Goal: Task Accomplishment & Management: Complete application form

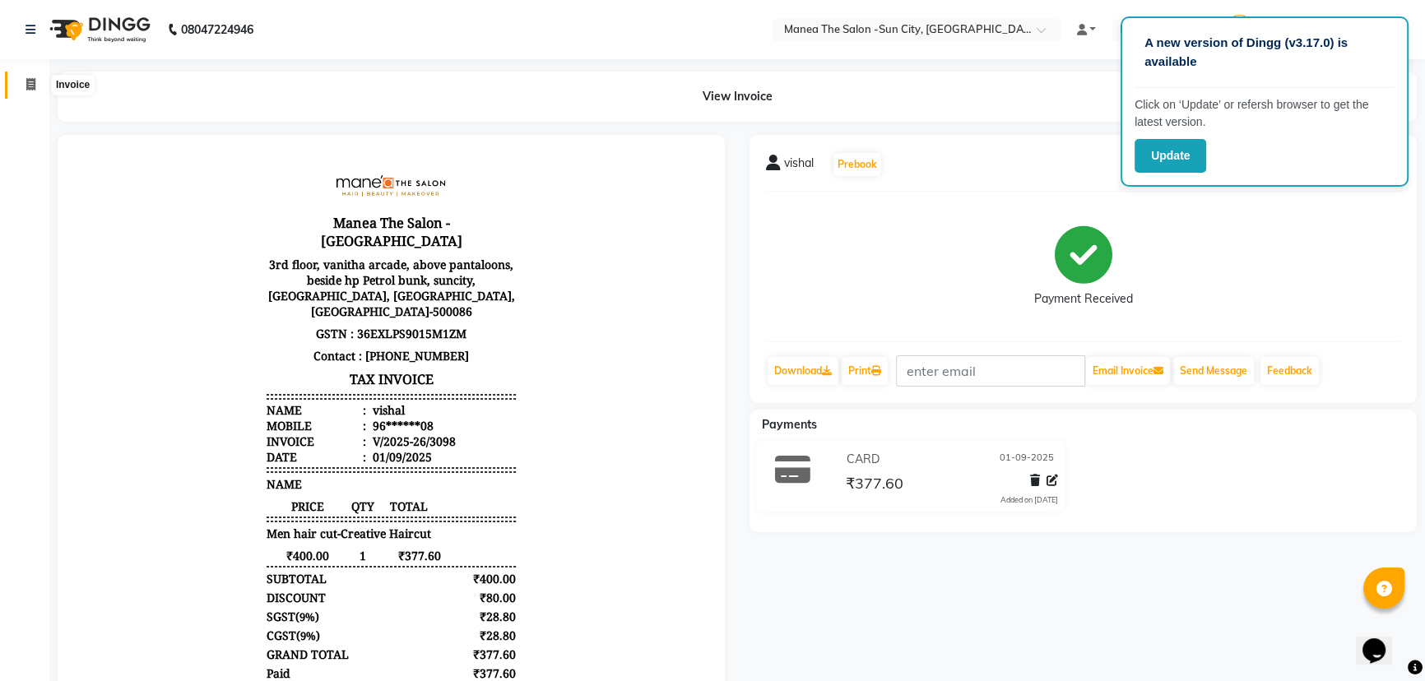
click at [24, 85] on span at bounding box center [30, 85] width 29 height 19
select select "service"
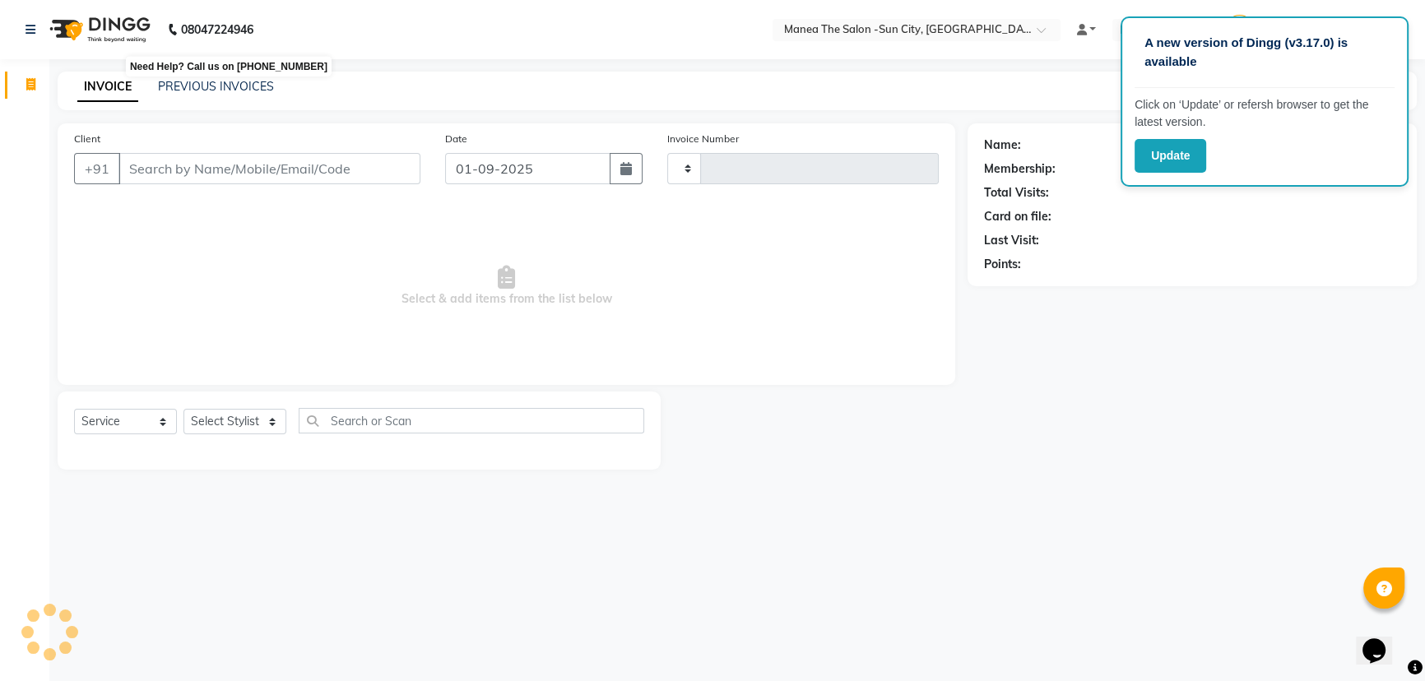
type input "3099"
select select "5822"
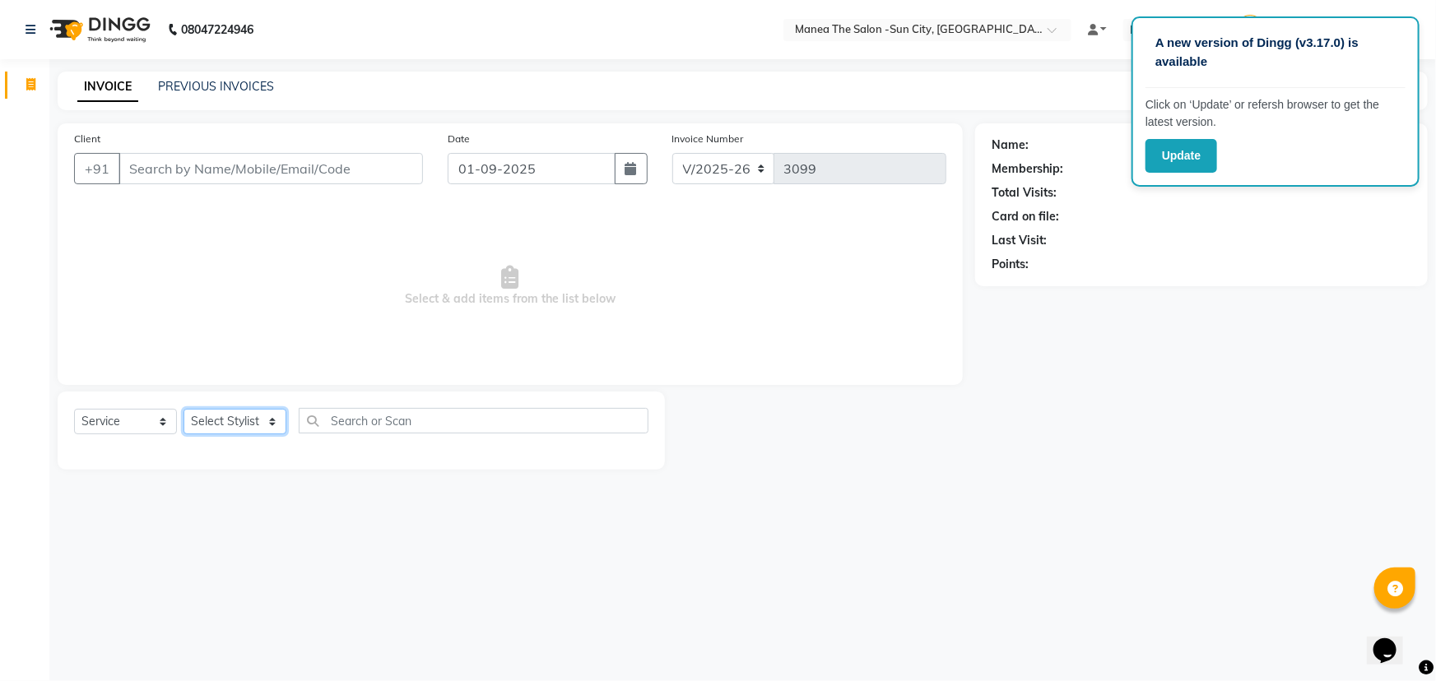
click at [251, 416] on select "Select Stylist [PERSON_NAME] [PERSON_NAME] [PERSON_NAME] Ikrar [PERSON_NAME] K …" at bounding box center [235, 422] width 103 height 26
select select "82226"
click at [184, 409] on select "Select Stylist [PERSON_NAME] [PERSON_NAME] [PERSON_NAME] Ikrar [PERSON_NAME] K …" at bounding box center [235, 422] width 103 height 26
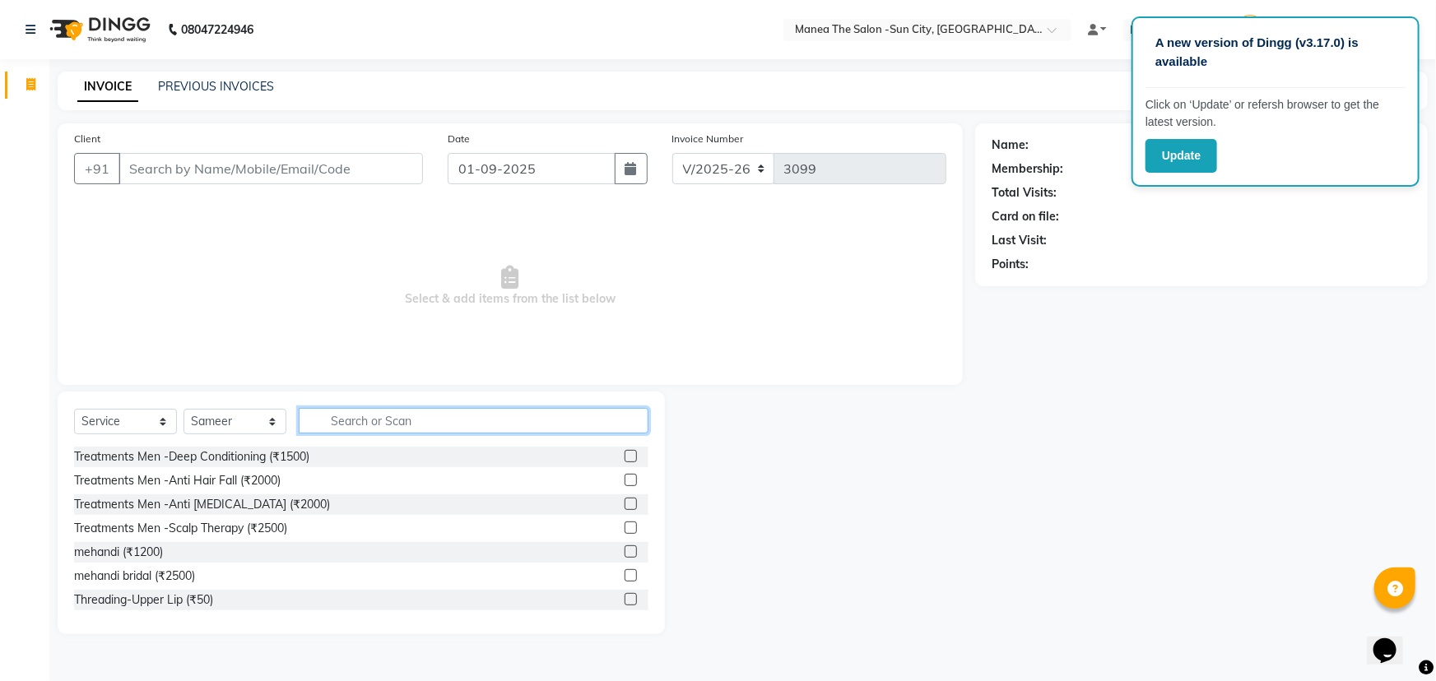
click at [370, 412] on input "text" at bounding box center [474, 421] width 350 height 26
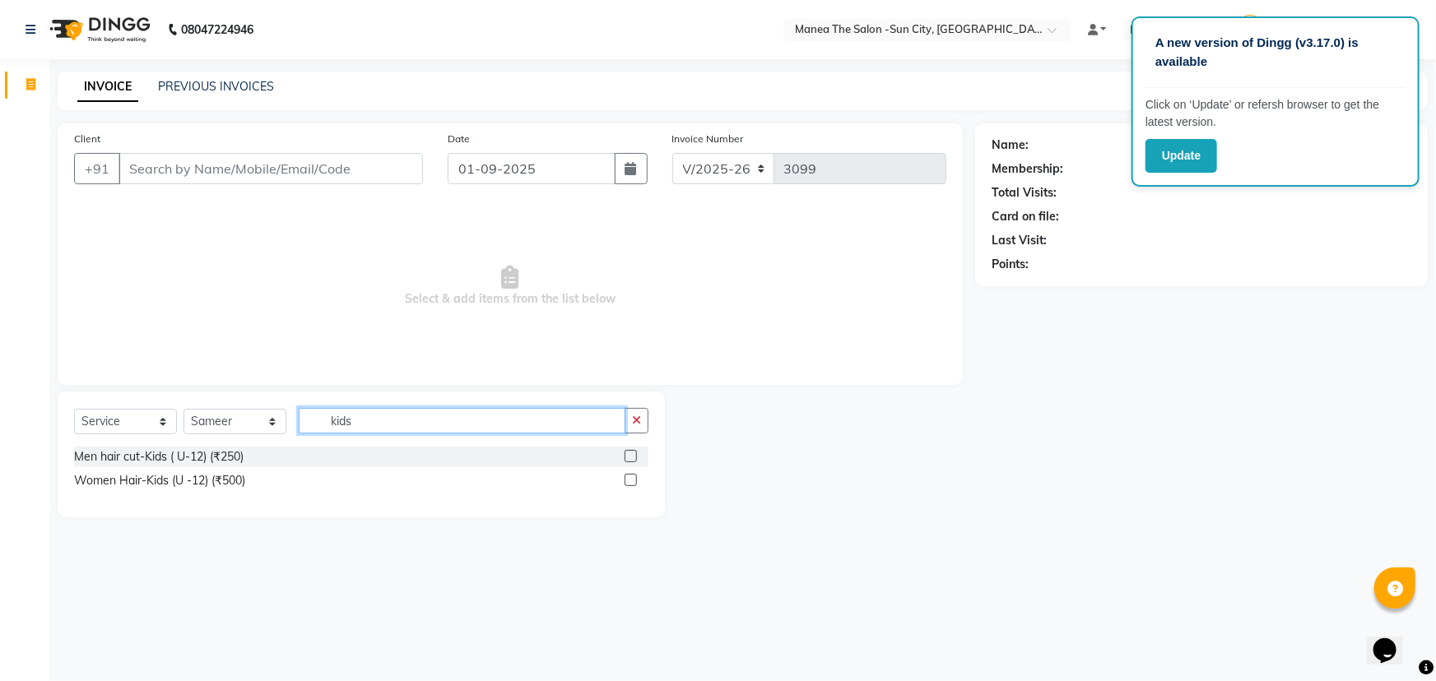
type input "kids"
click at [626, 458] on label at bounding box center [631, 456] width 12 height 12
click at [626, 458] on input "checkbox" at bounding box center [630, 457] width 11 height 11
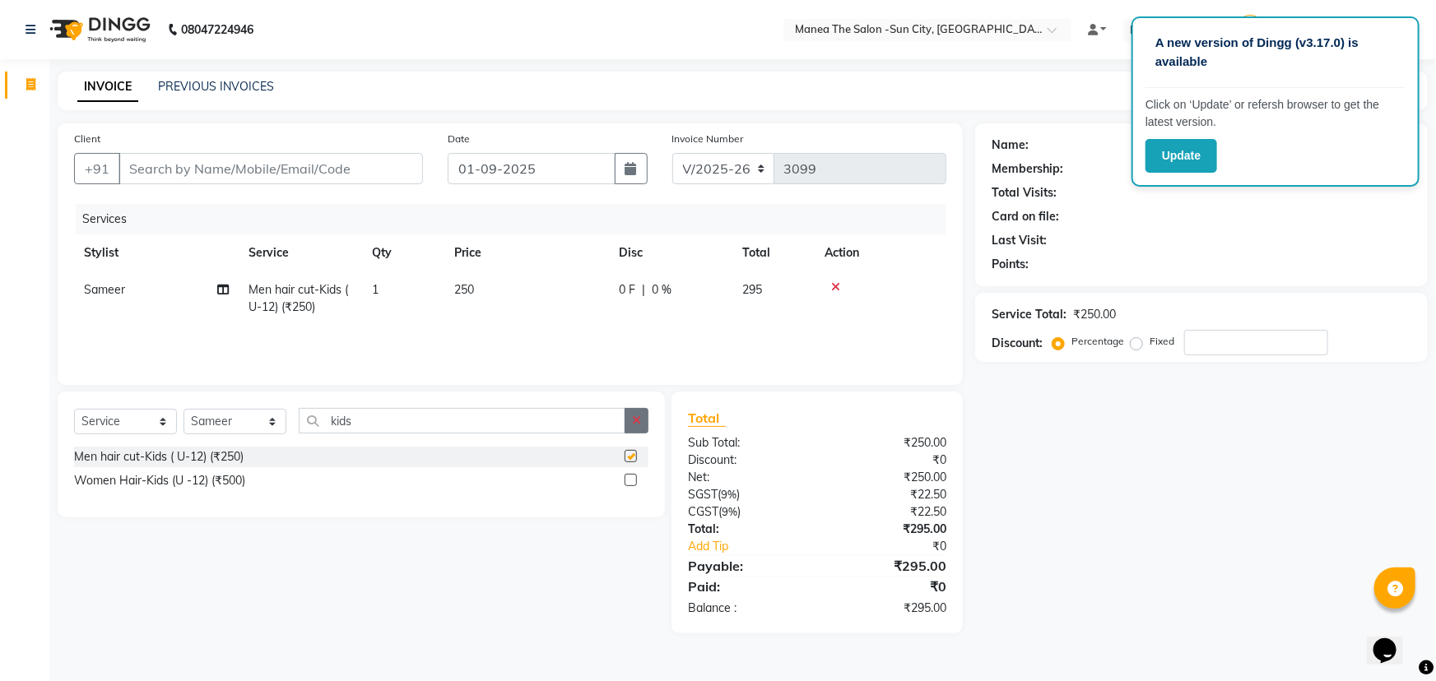
checkbox input "false"
click at [637, 425] on icon "button" at bounding box center [636, 421] width 9 height 12
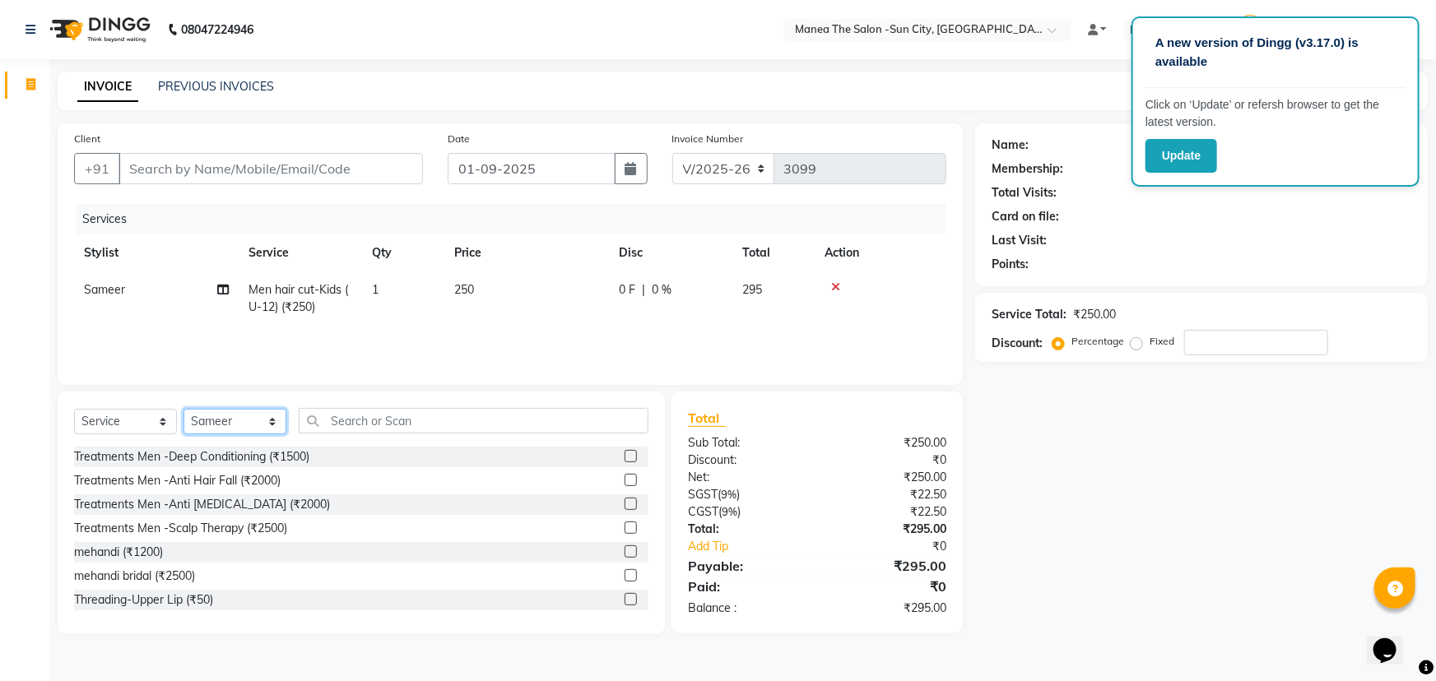
click at [262, 428] on select "Select Stylist [PERSON_NAME] [PERSON_NAME] [PERSON_NAME] Ikrar [PERSON_NAME] K …" at bounding box center [235, 422] width 103 height 26
select select "60026"
click at [184, 409] on select "Select Stylist [PERSON_NAME] [PERSON_NAME] [PERSON_NAME] Ikrar [PERSON_NAME] K …" at bounding box center [235, 422] width 103 height 26
click at [420, 407] on div "Select Service Product Membership Package Voucher Prepaid Gift Card Select Styl…" at bounding box center [361, 513] width 607 height 243
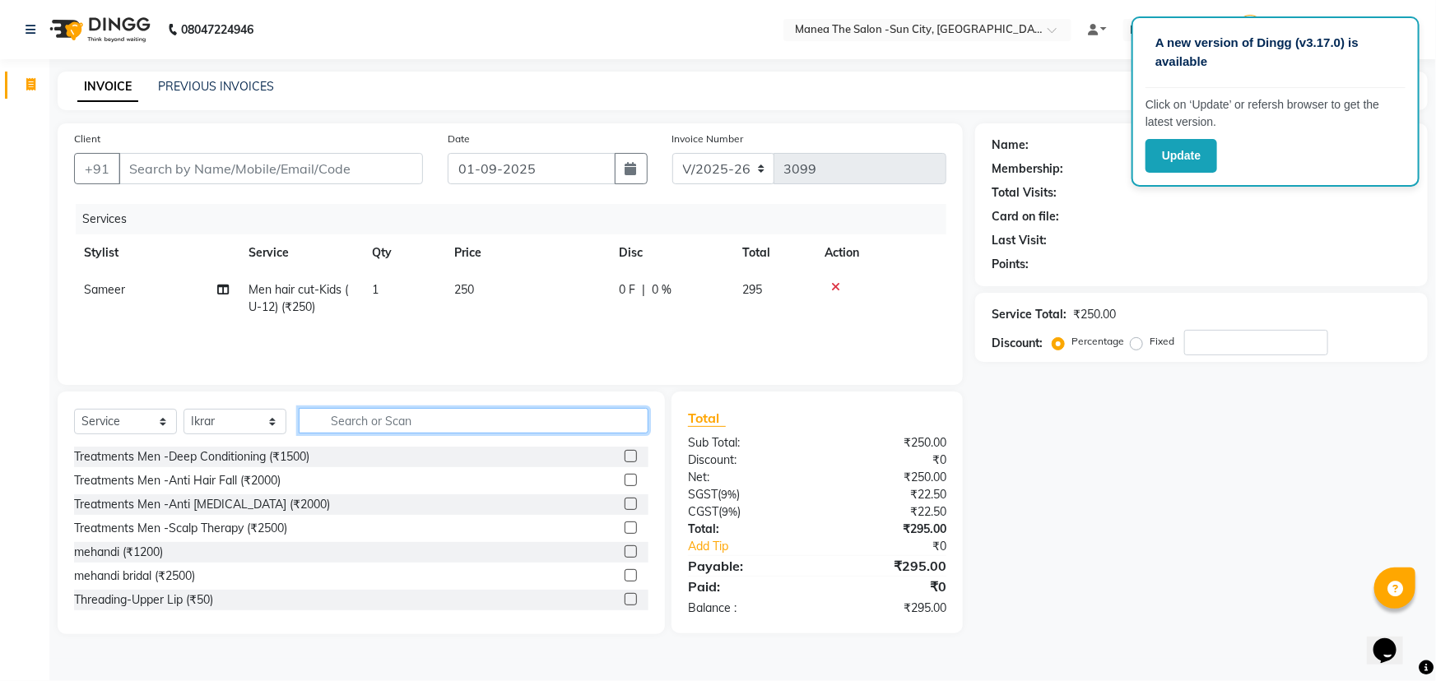
click at [421, 418] on input "text" at bounding box center [474, 421] width 350 height 26
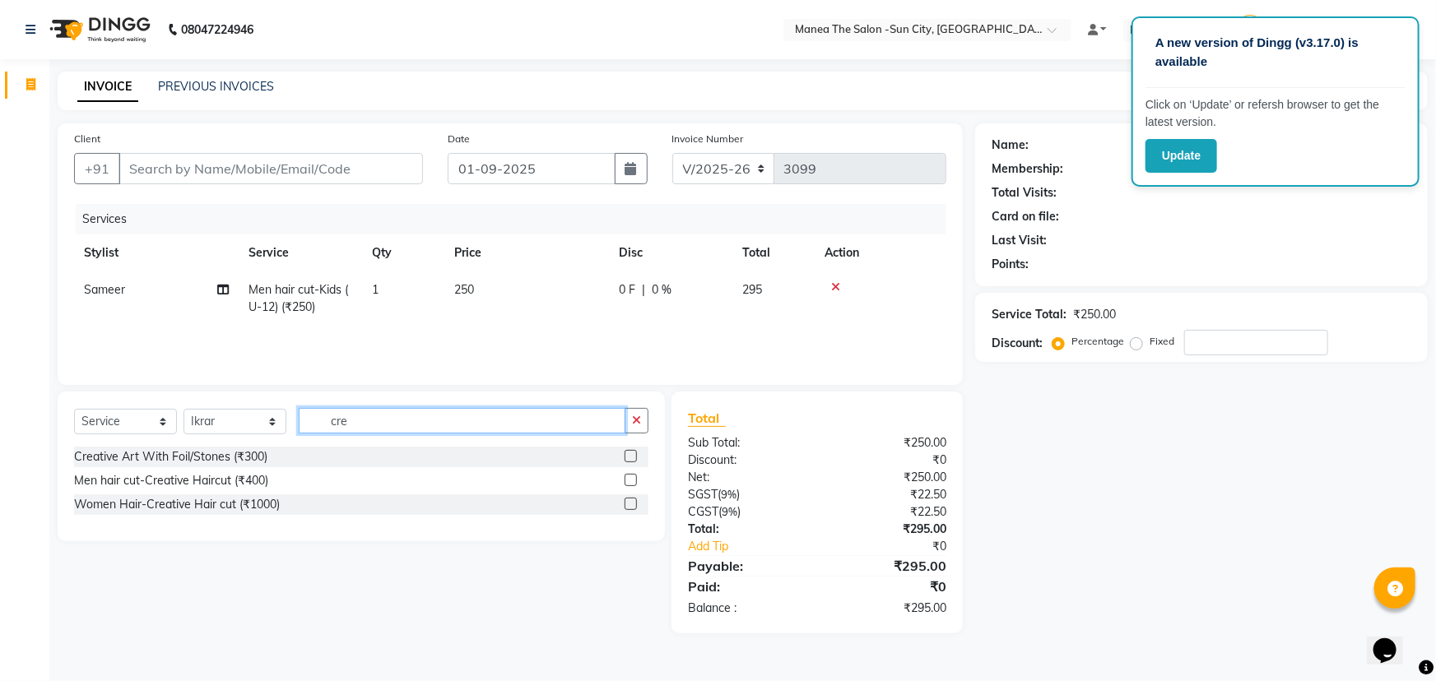
type input "cre"
click at [628, 479] on label at bounding box center [631, 480] width 12 height 12
click at [628, 479] on input "checkbox" at bounding box center [630, 481] width 11 height 11
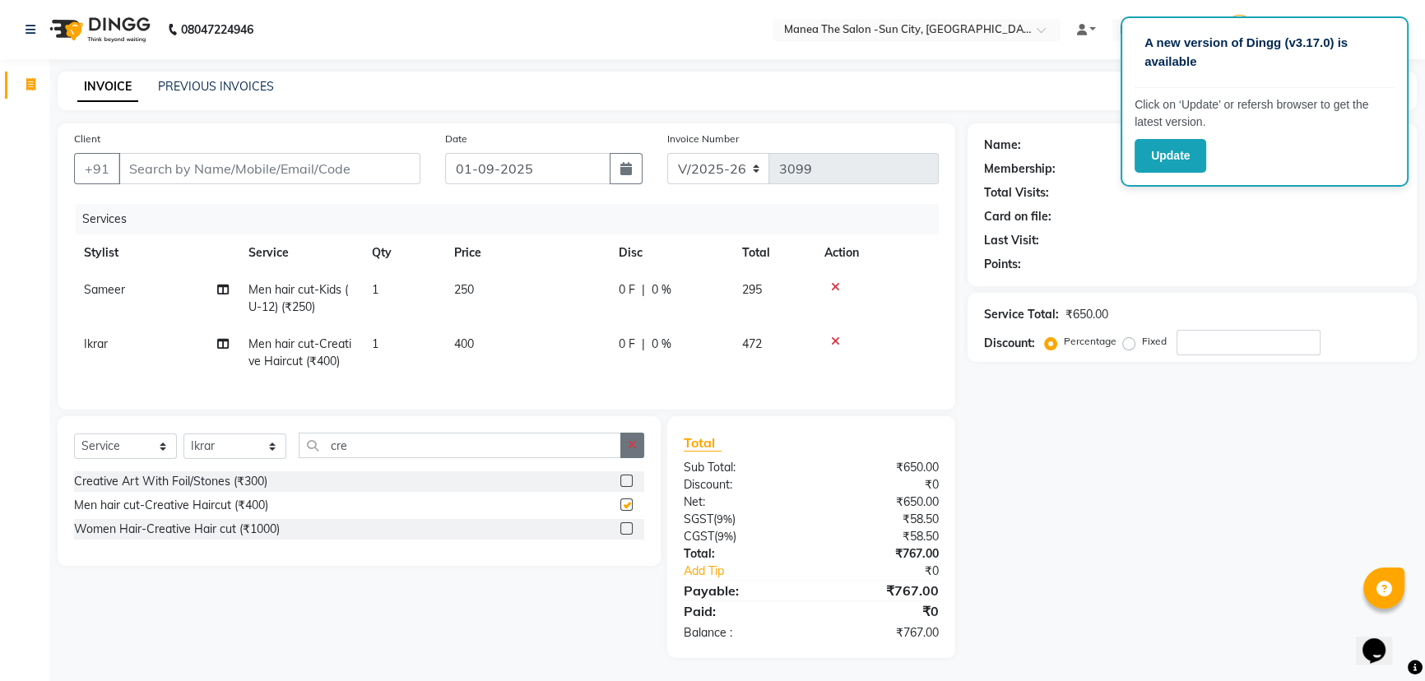
checkbox input "false"
click at [631, 451] on icon "button" at bounding box center [632, 445] width 9 height 12
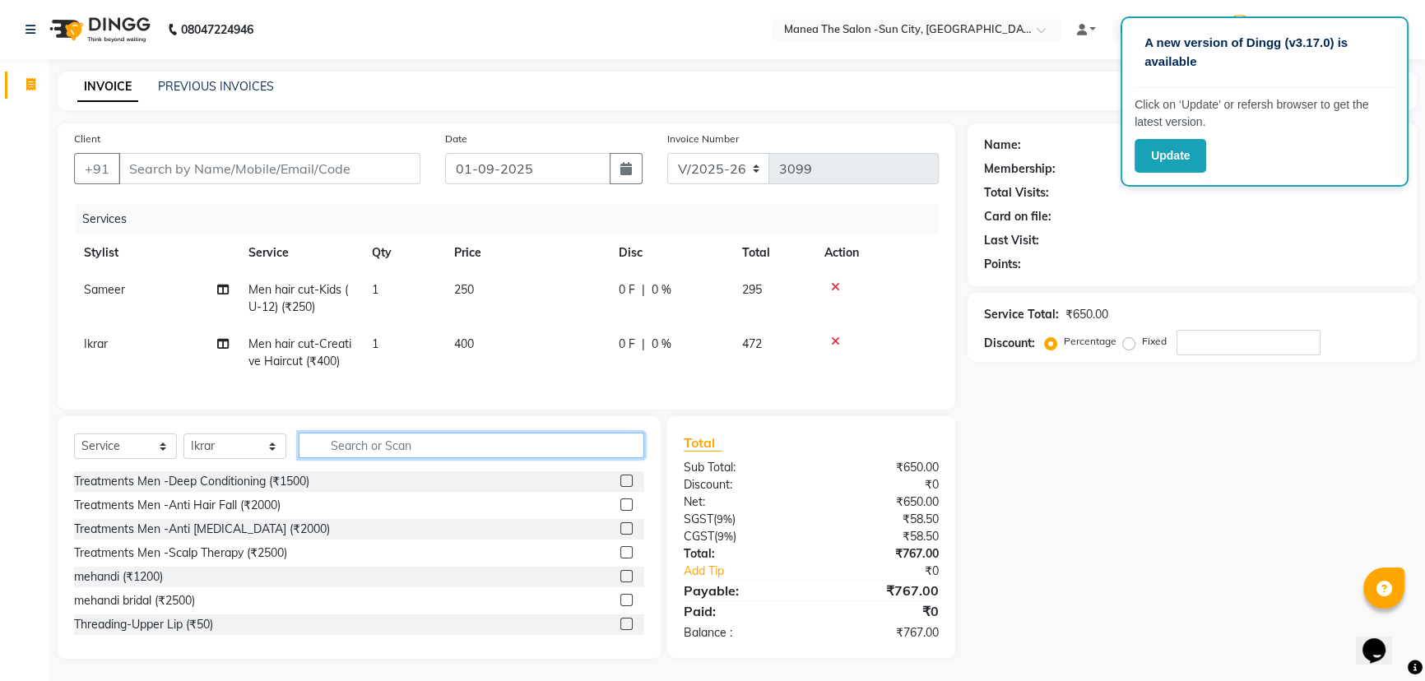
click at [542, 458] on input "text" at bounding box center [472, 446] width 346 height 26
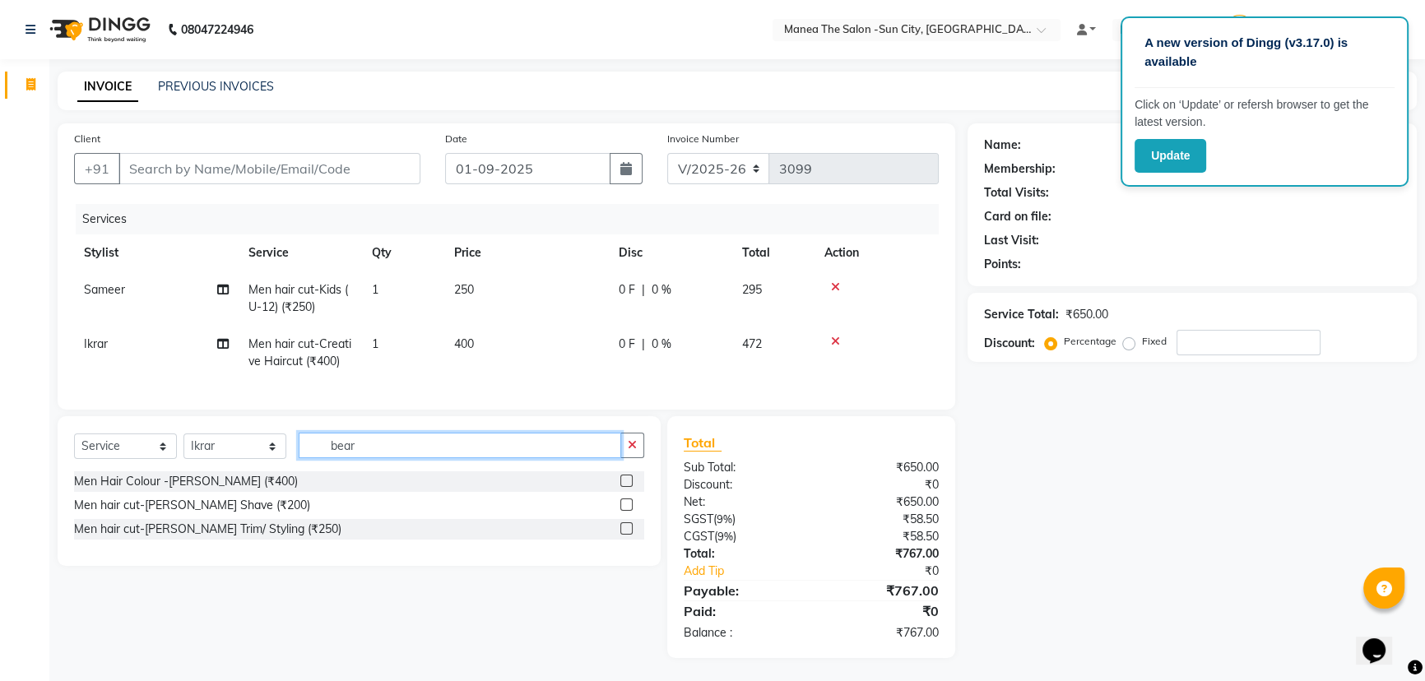
type input "bear"
click at [627, 535] on label at bounding box center [627, 529] width 12 height 12
click at [627, 535] on input "checkbox" at bounding box center [626, 529] width 11 height 11
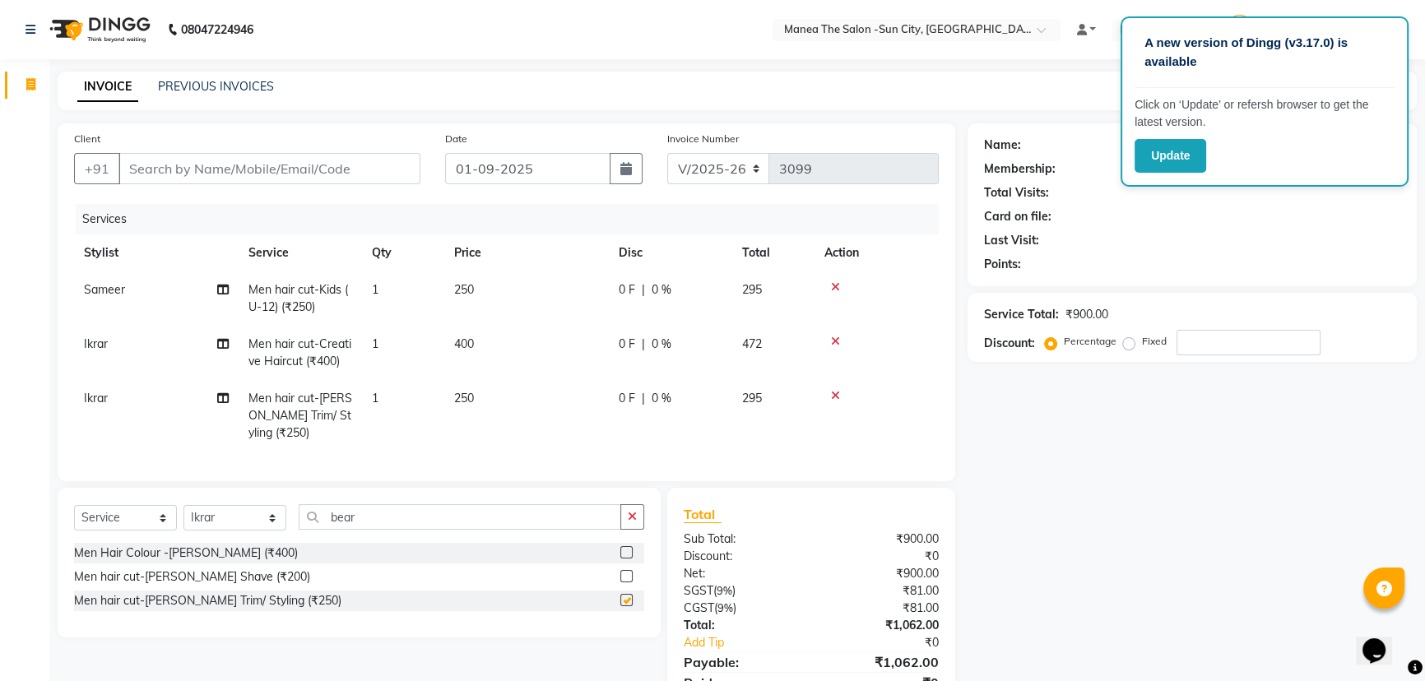
checkbox input "false"
click at [628, 523] on icon "button" at bounding box center [632, 517] width 9 height 12
type input "bea"
click at [624, 559] on label at bounding box center [627, 552] width 12 height 12
click at [624, 559] on input "checkbox" at bounding box center [626, 553] width 11 height 11
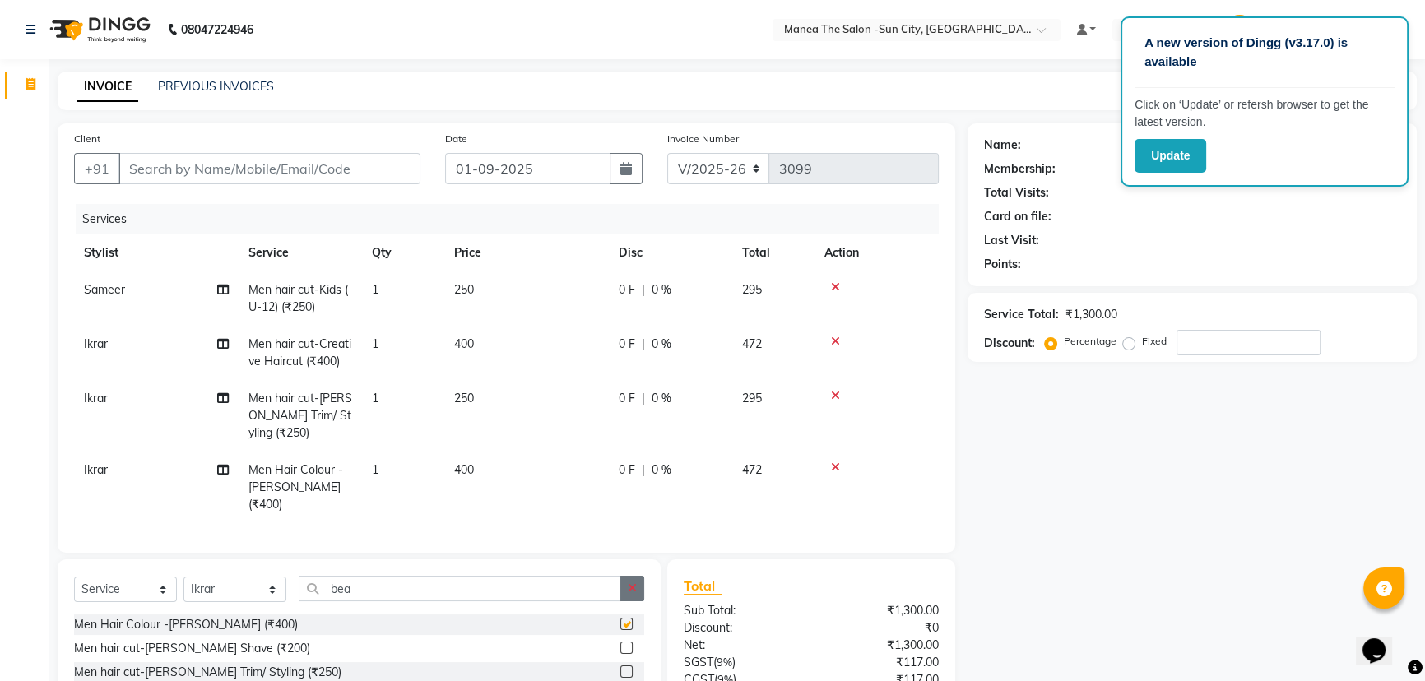
checkbox input "false"
click at [631, 583] on icon "button" at bounding box center [632, 589] width 9 height 12
click at [366, 174] on input "Client" at bounding box center [270, 168] width 302 height 31
type input "9"
type input "0"
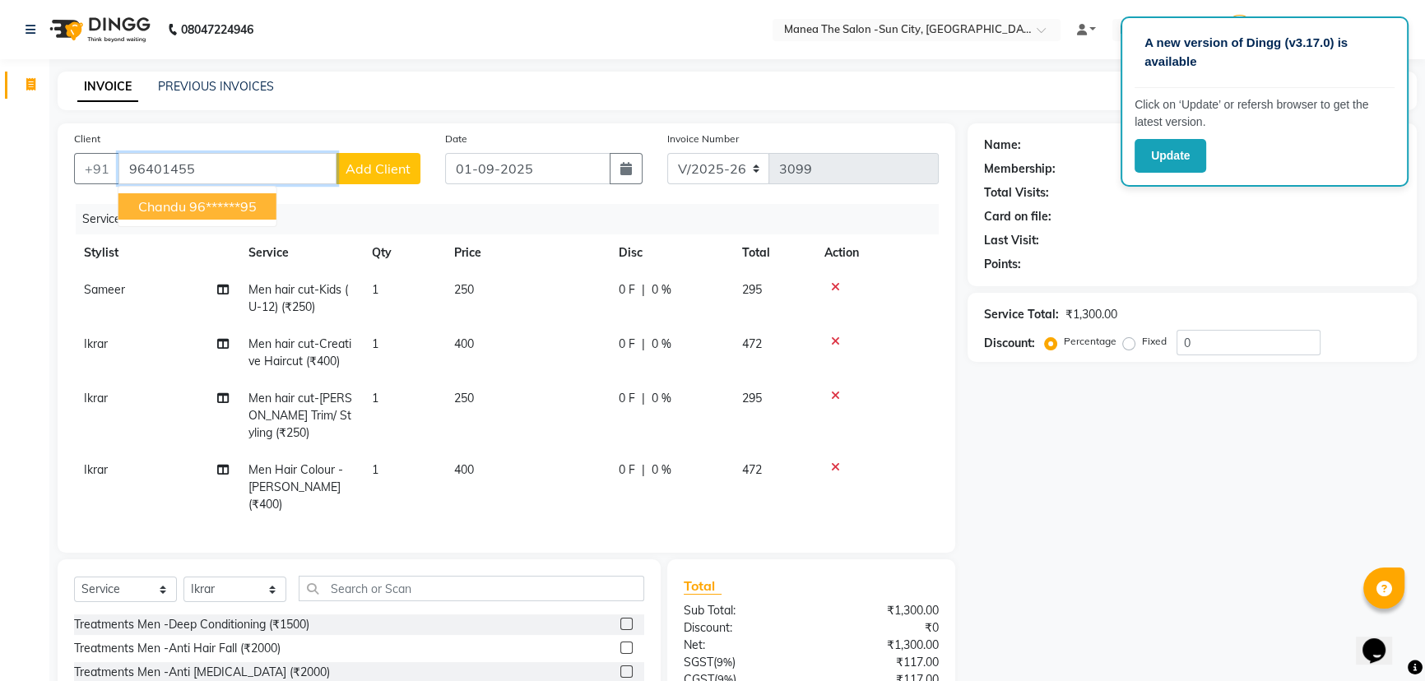
click at [262, 209] on button "Chandu 96******95" at bounding box center [198, 206] width 158 height 26
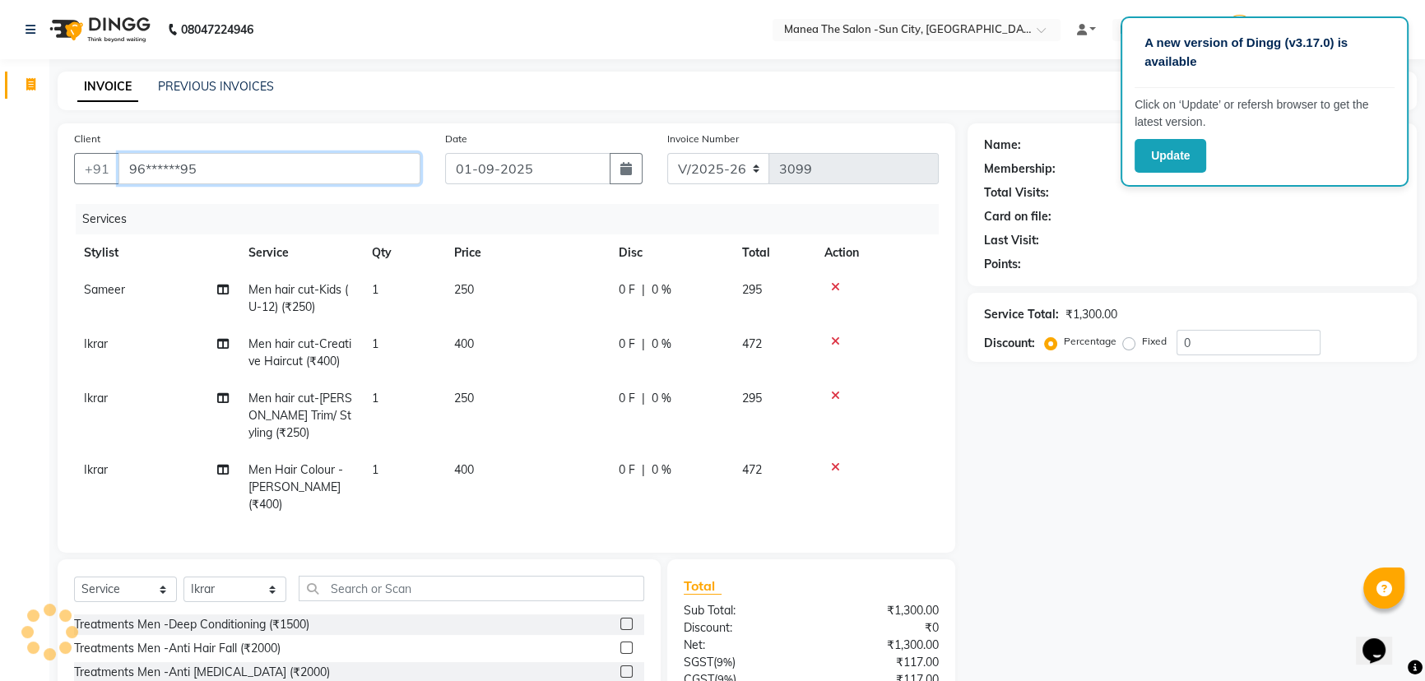
type input "96******95"
select select "1: Object"
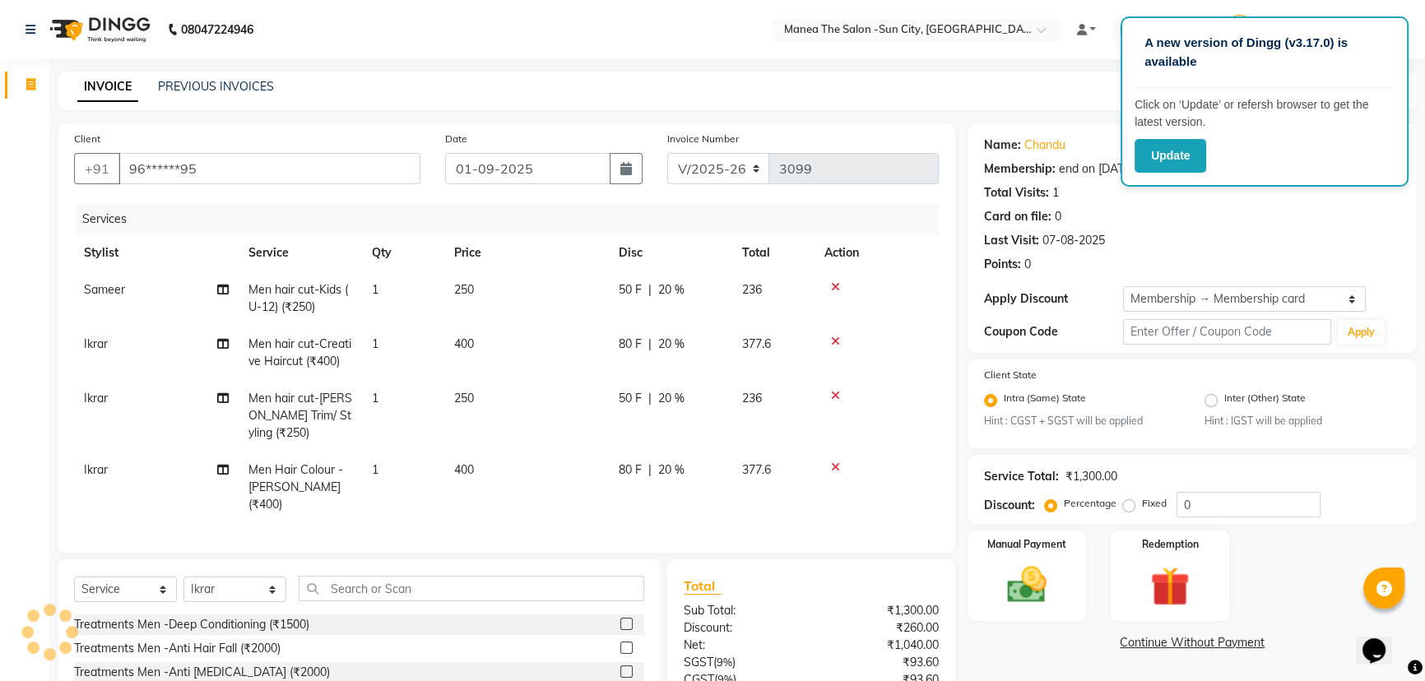
type input "20"
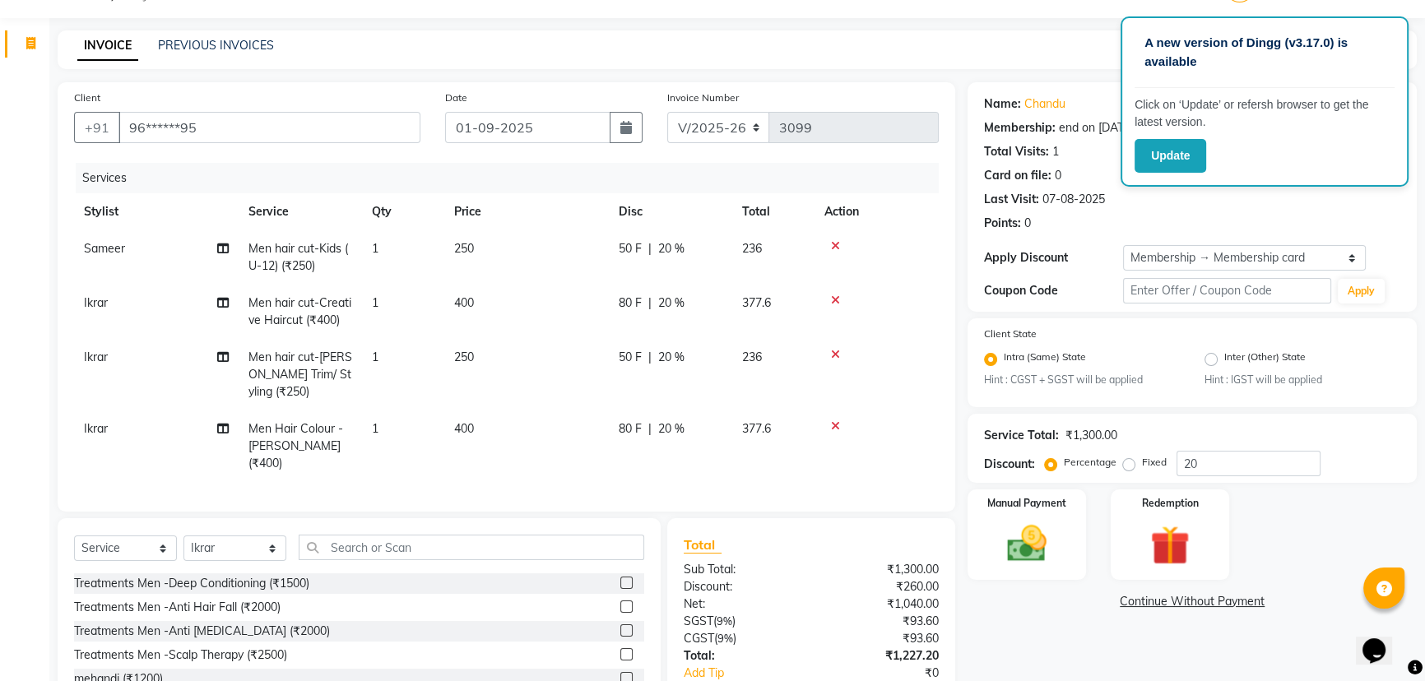
scroll to position [140, 0]
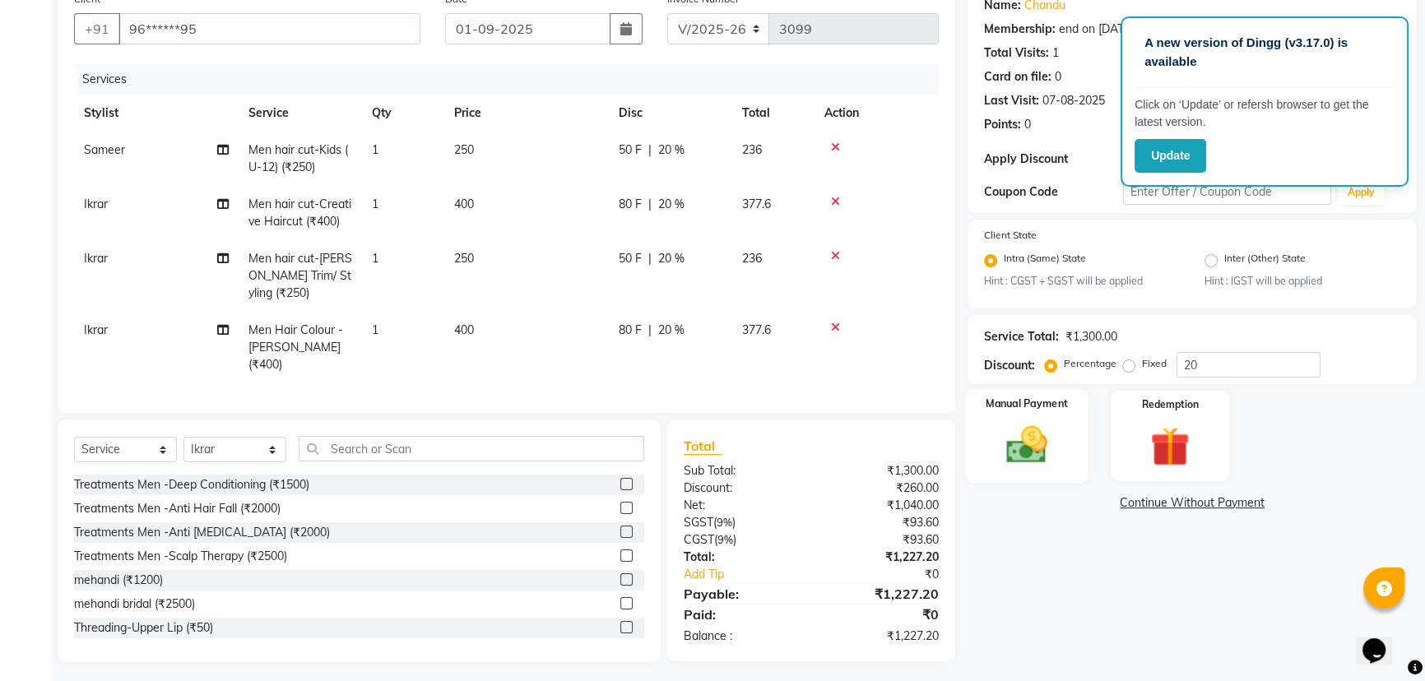
click at [1016, 453] on img at bounding box center [1027, 445] width 67 height 47
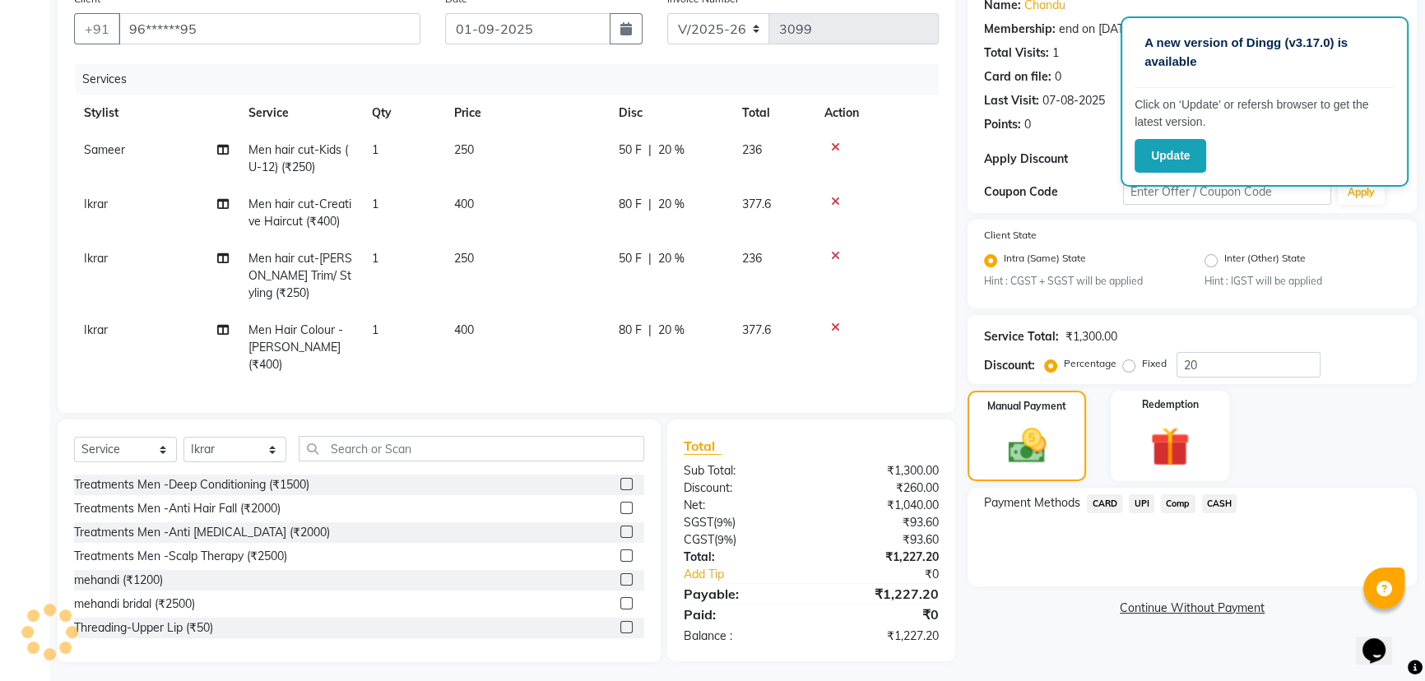
click at [1141, 504] on span "UPI" at bounding box center [1142, 504] width 26 height 19
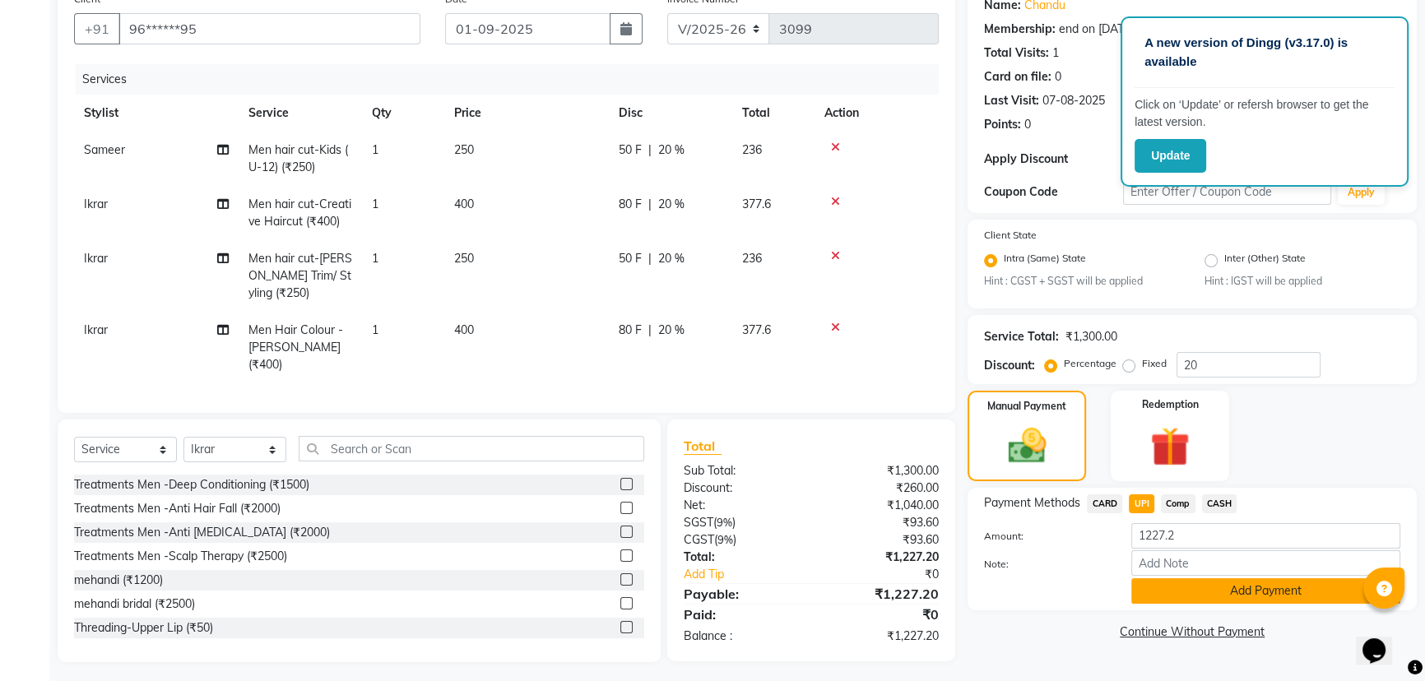
click at [1158, 588] on button "Add Payment" at bounding box center [1266, 592] width 269 height 26
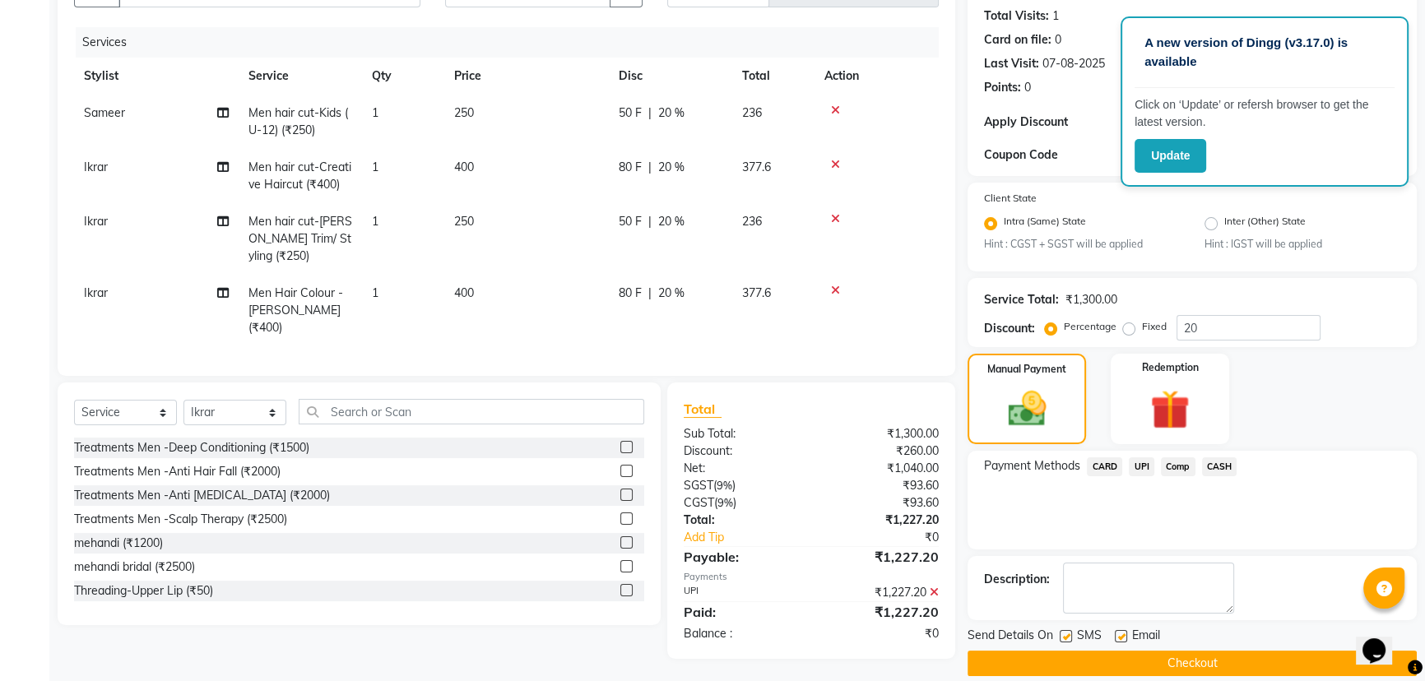
scroll to position [197, 0]
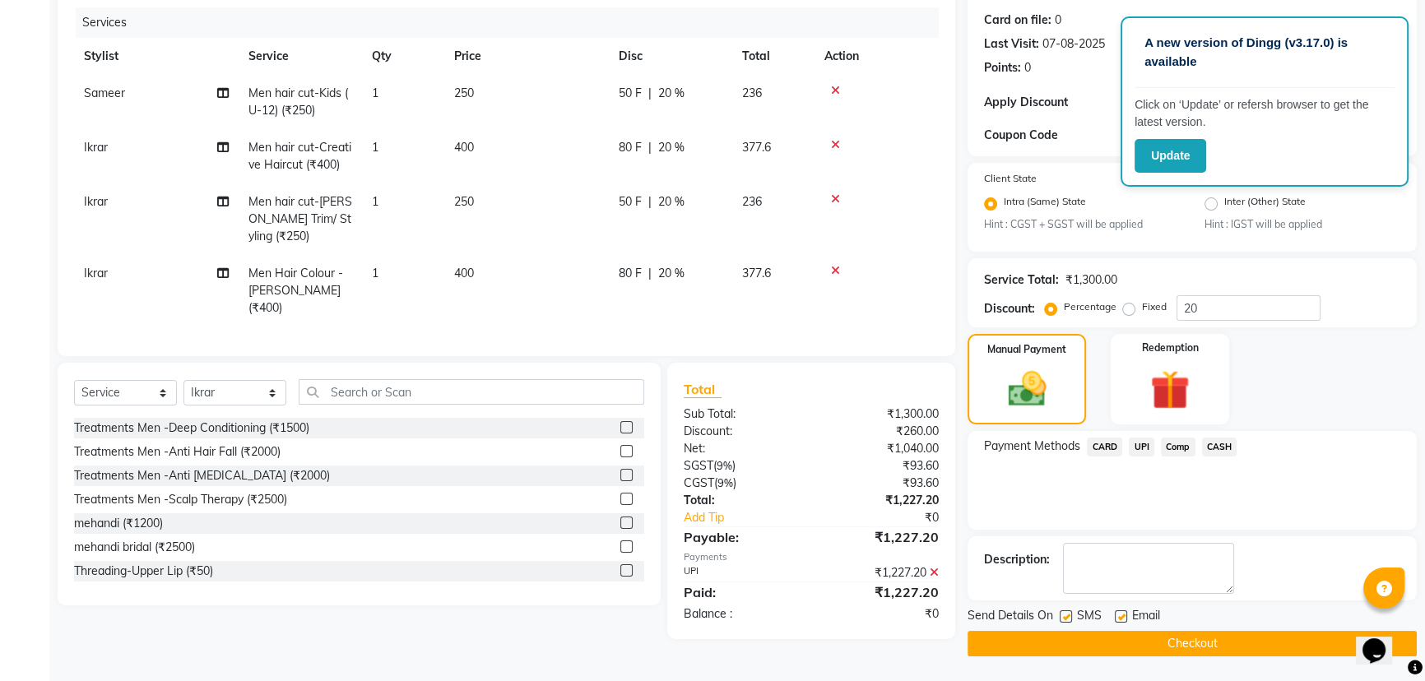
click at [1066, 619] on label at bounding box center [1066, 617] width 12 height 12
click at [1066, 619] on input "checkbox" at bounding box center [1065, 617] width 11 height 11
checkbox input "false"
click at [1125, 617] on label at bounding box center [1121, 617] width 12 height 12
click at [1125, 617] on input "checkbox" at bounding box center [1120, 617] width 11 height 11
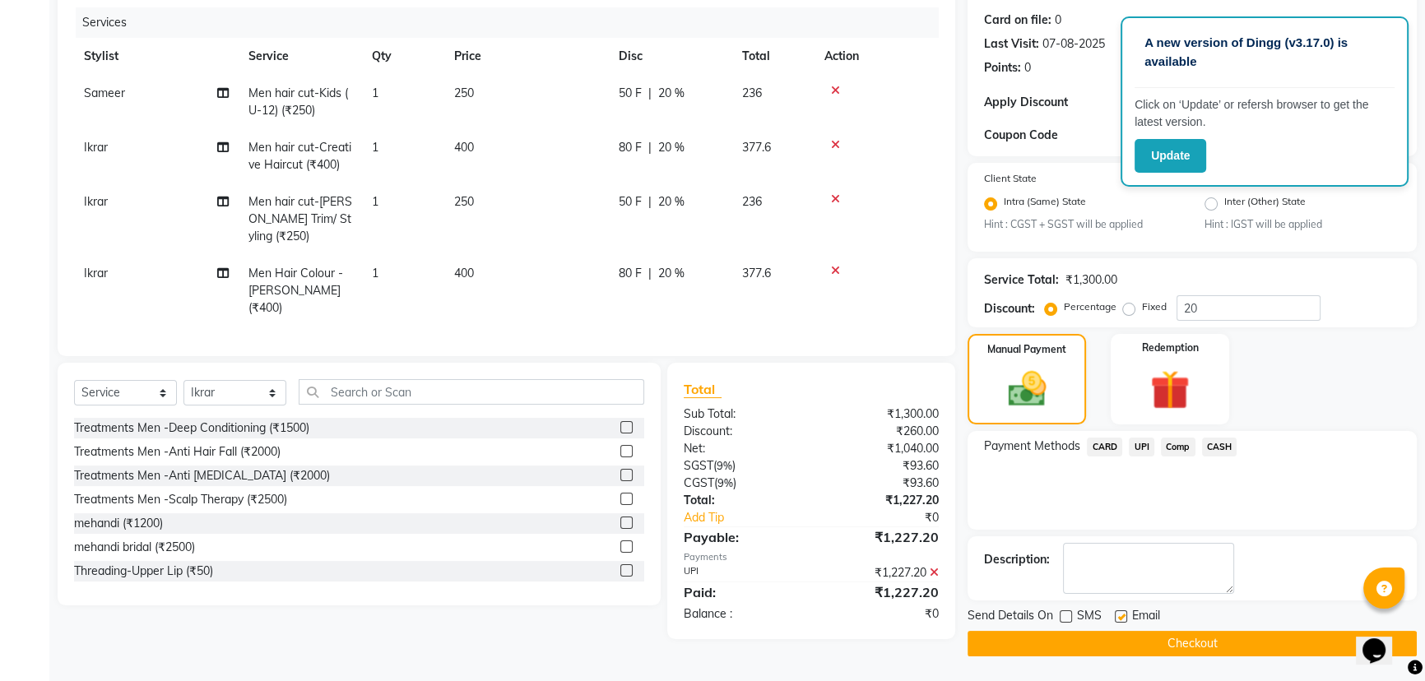
checkbox input "false"
click at [1144, 642] on button "Checkout" at bounding box center [1192, 644] width 449 height 26
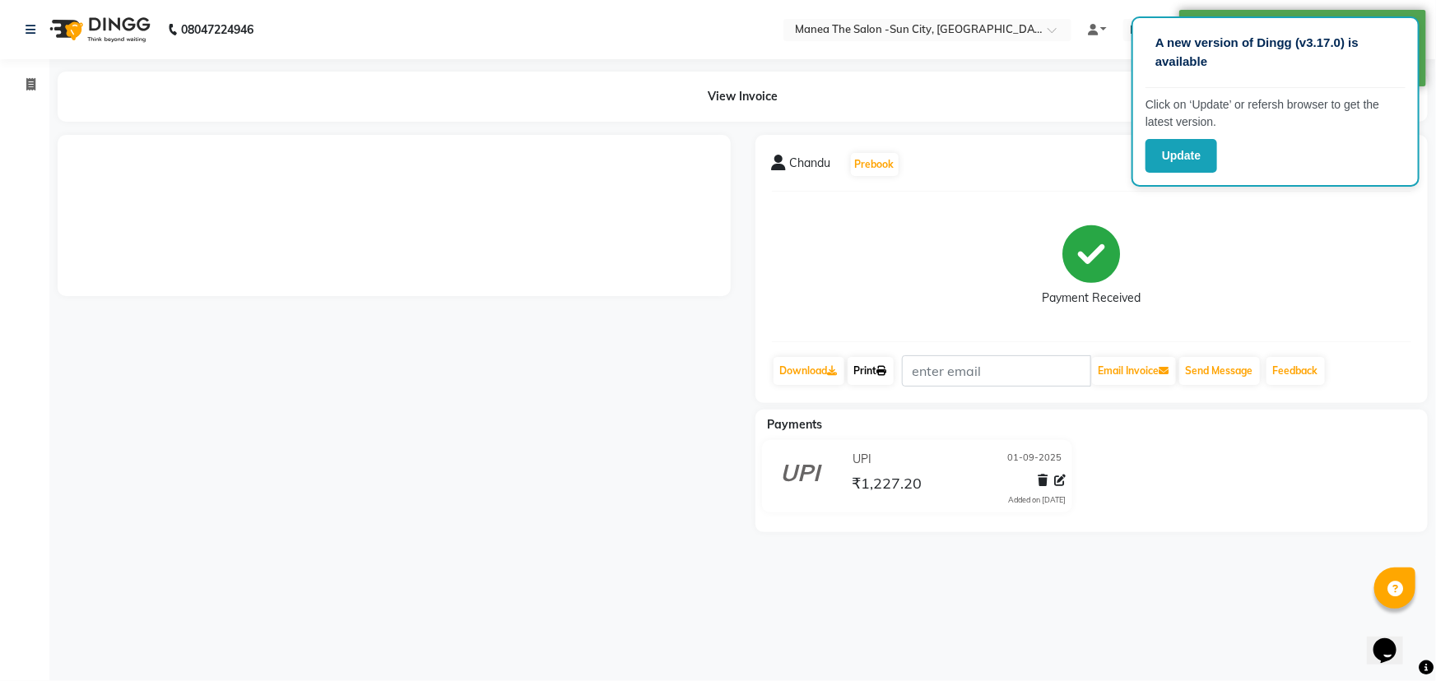
click at [881, 371] on link "Print" at bounding box center [871, 371] width 46 height 28
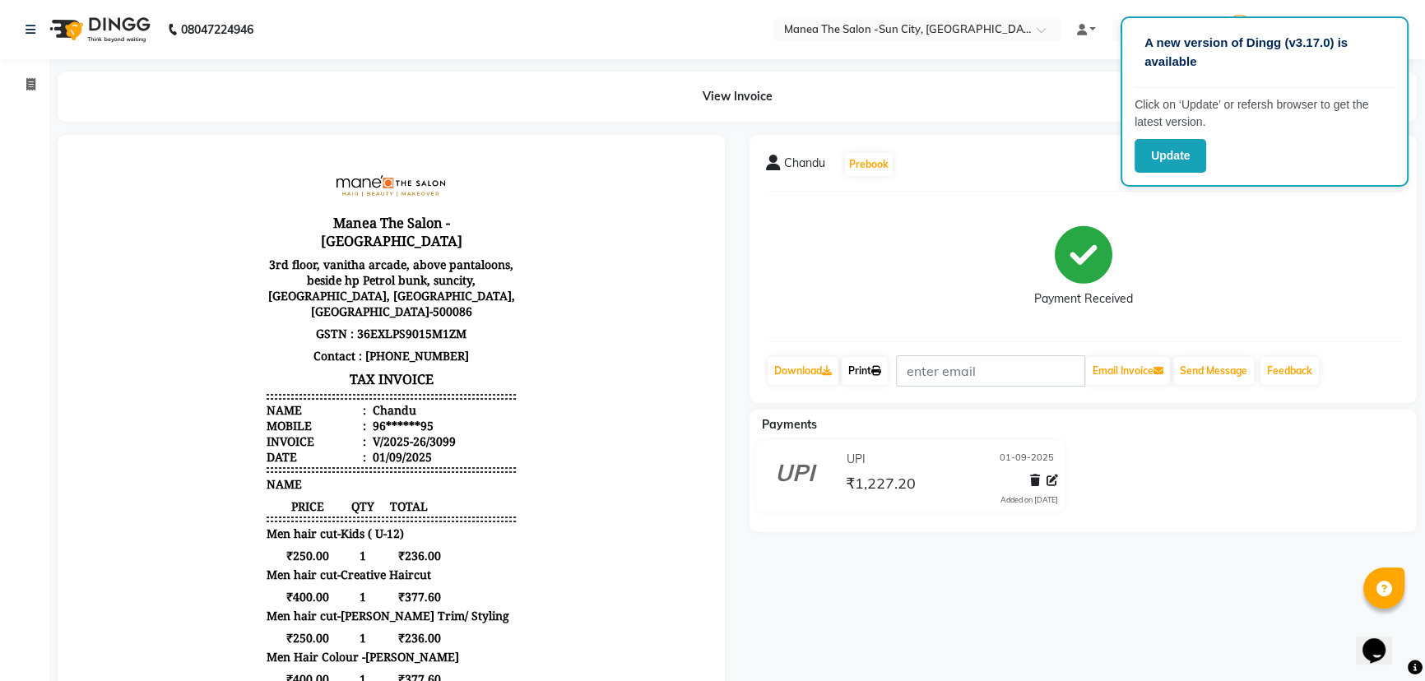
click at [873, 365] on link "Print" at bounding box center [865, 371] width 46 height 28
click at [1152, 156] on button "Update" at bounding box center [1171, 156] width 72 height 34
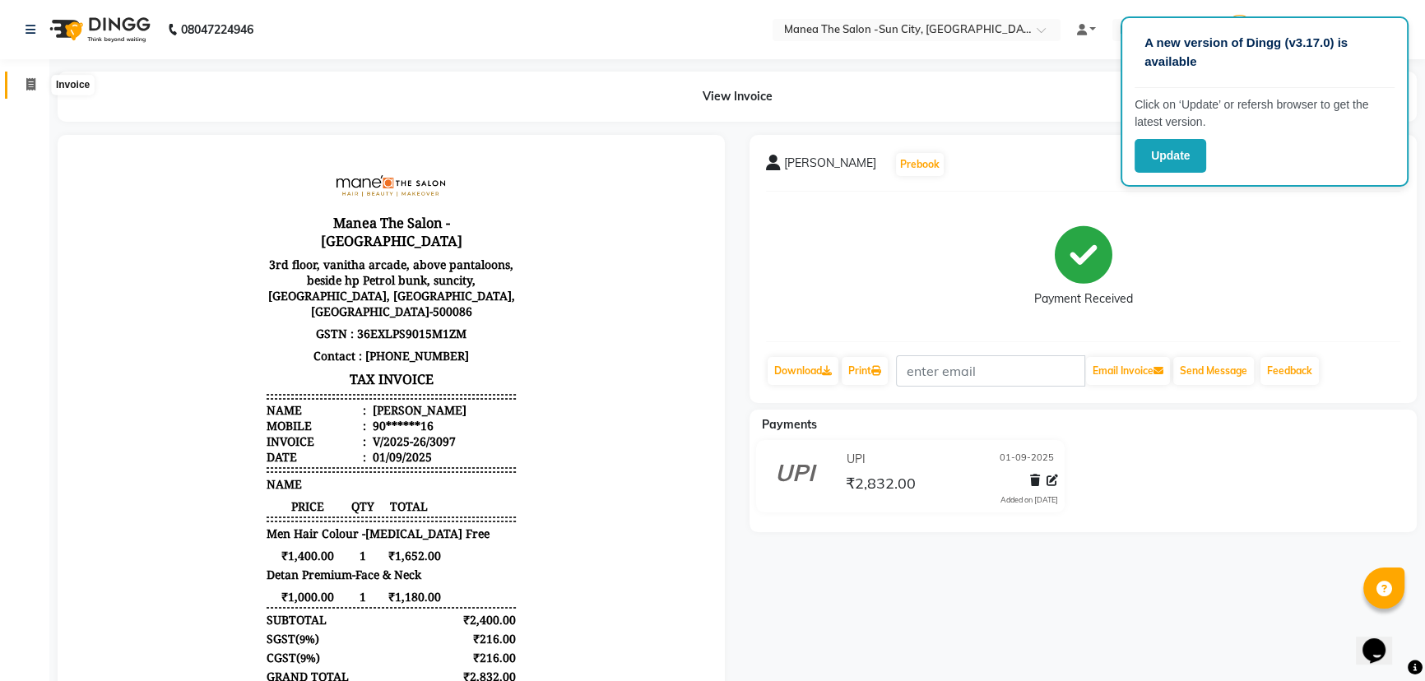
drag, startPoint x: 28, startPoint y: 81, endPoint x: 155, endPoint y: 2, distance: 149.3
click at [28, 81] on icon at bounding box center [30, 84] width 9 height 12
select select "5822"
select select "service"
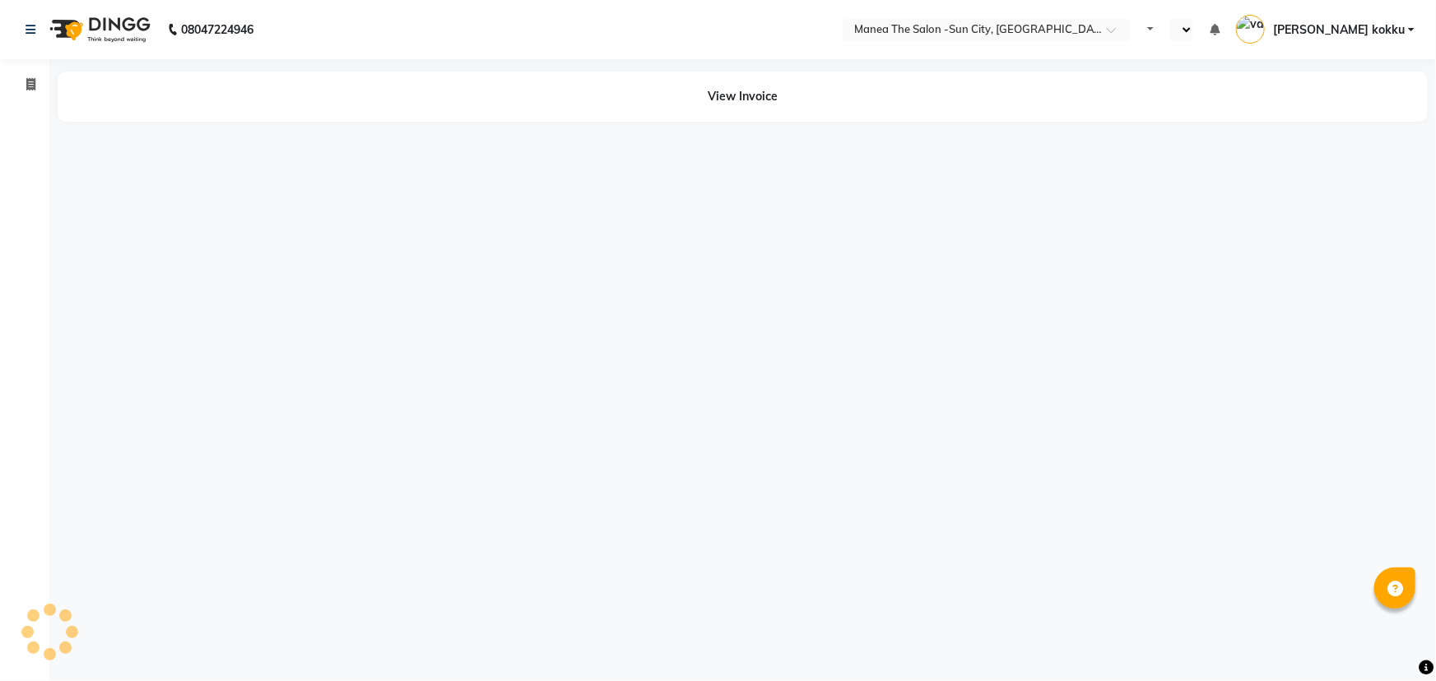
select select "en"
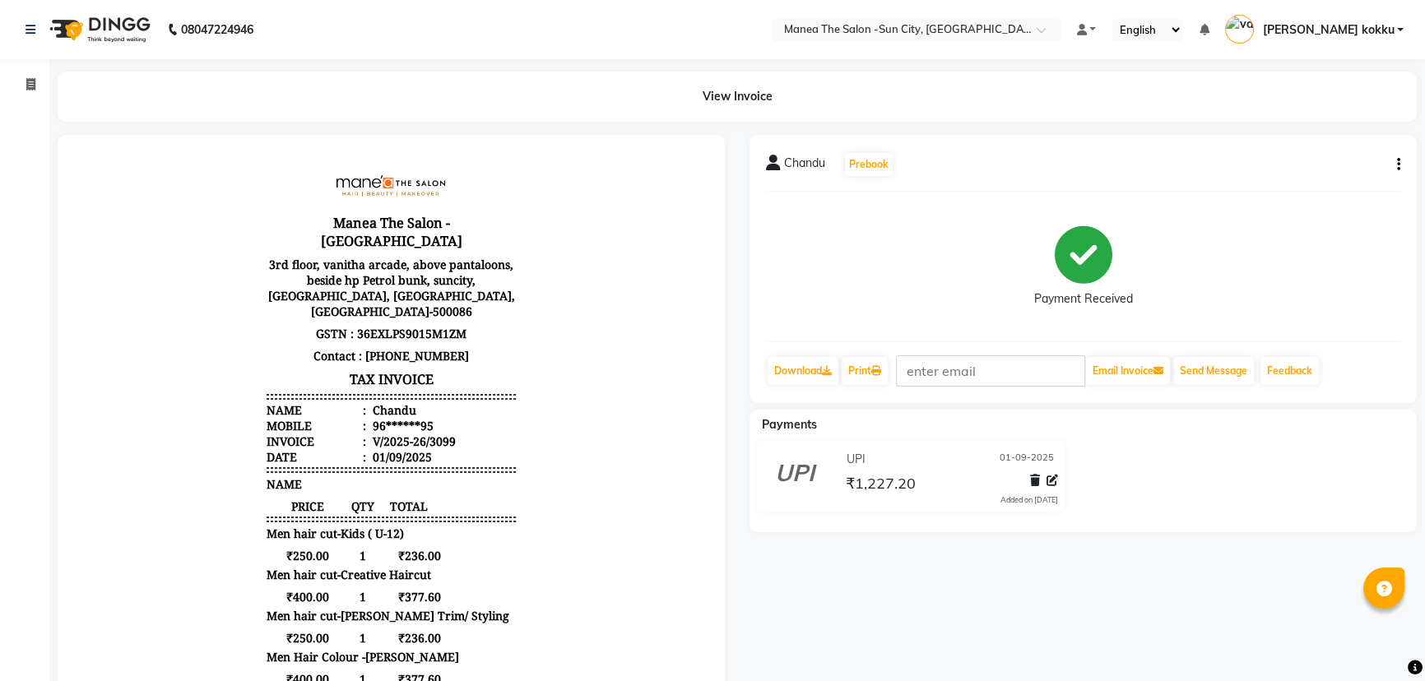
click at [1397, 165] on icon "button" at bounding box center [1398, 165] width 3 height 1
click at [1325, 178] on div "Edit Item Staff" at bounding box center [1316, 175] width 113 height 21
select select
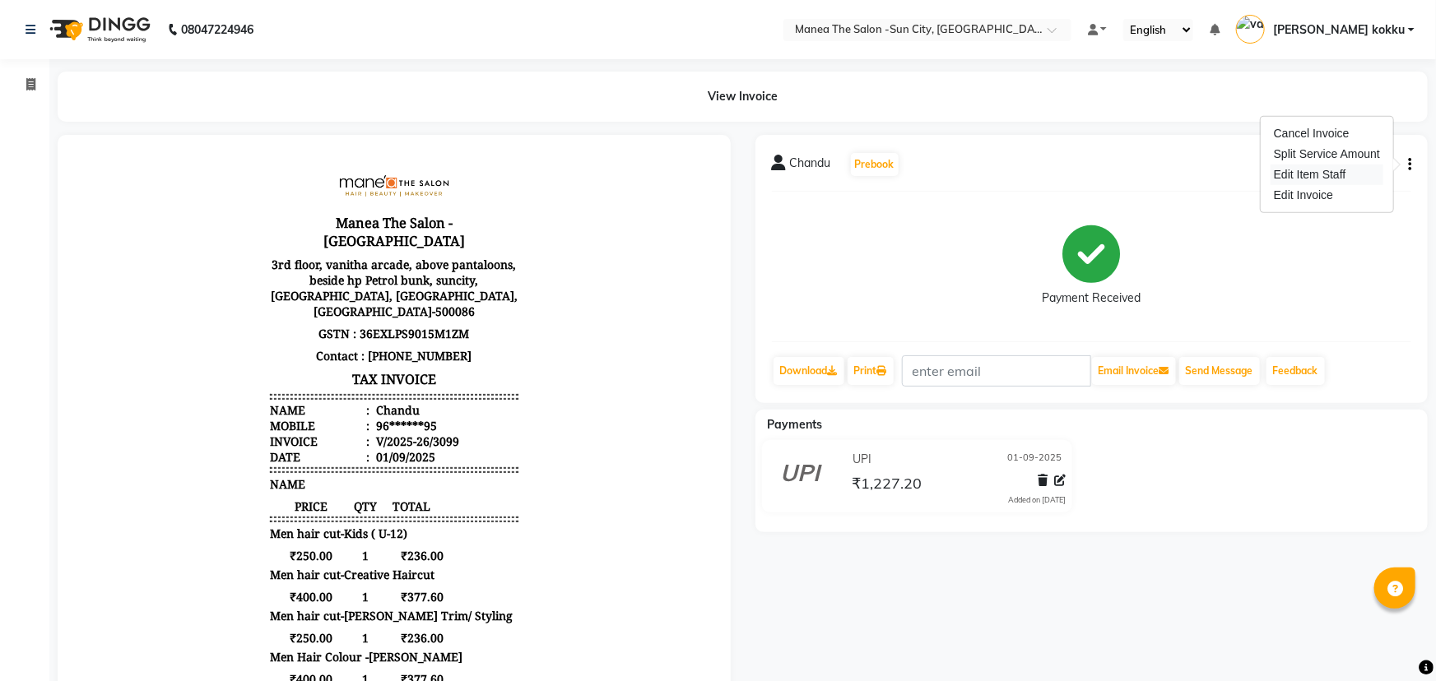
select select
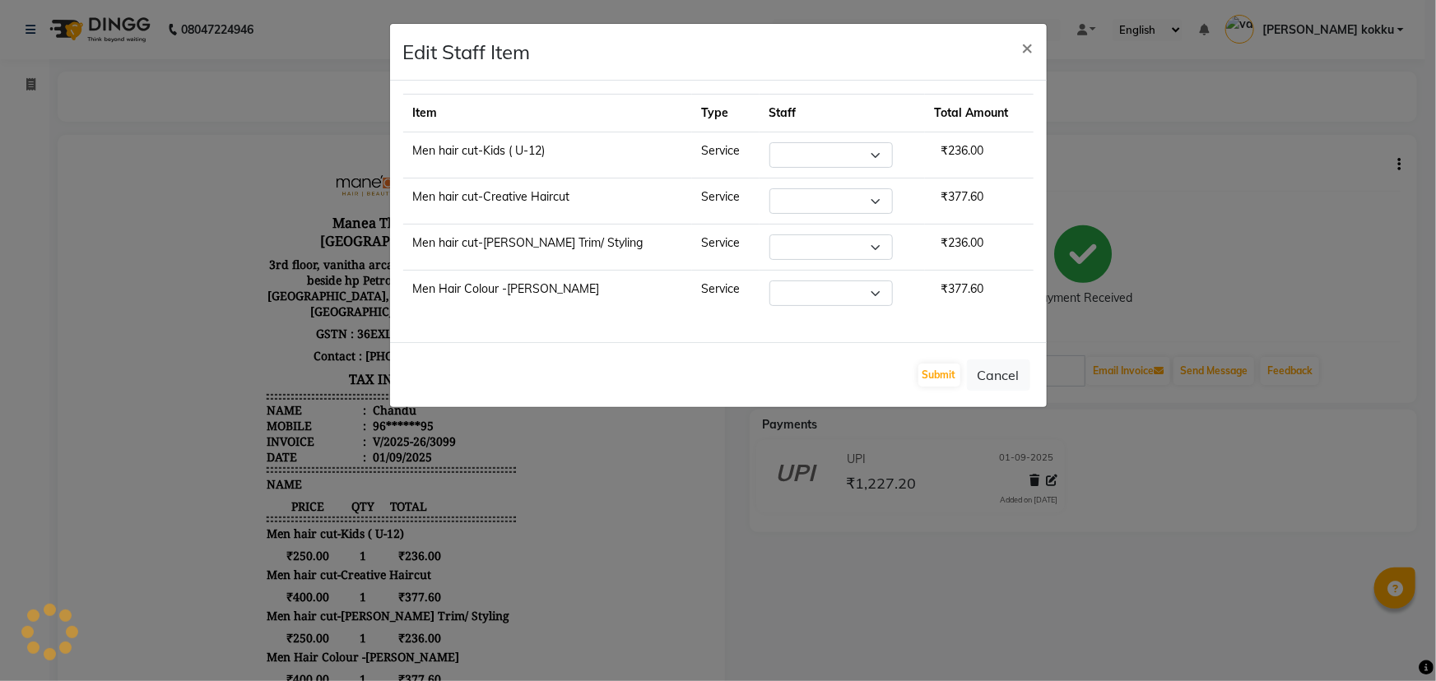
select select "82226"
select select "60026"
click at [935, 381] on button "Submit" at bounding box center [939, 375] width 42 height 23
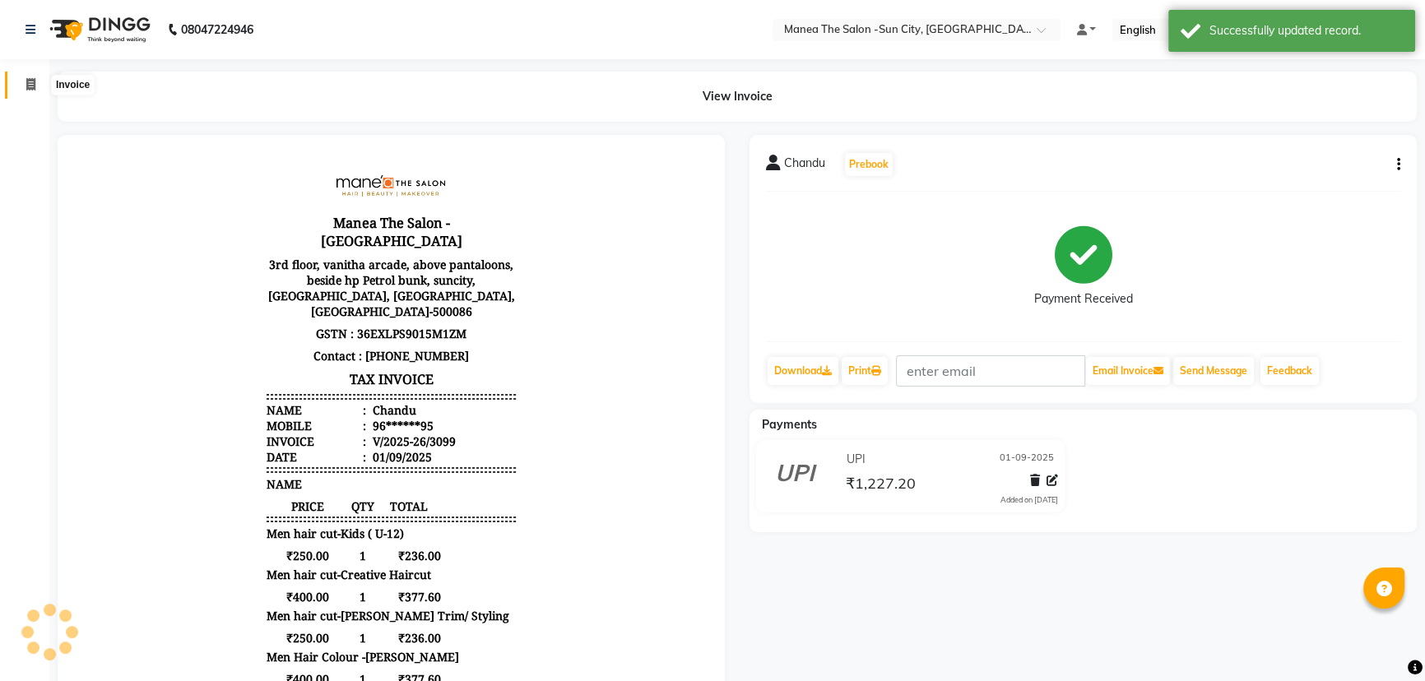
click at [26, 80] on icon at bounding box center [30, 84] width 9 height 12
select select "service"
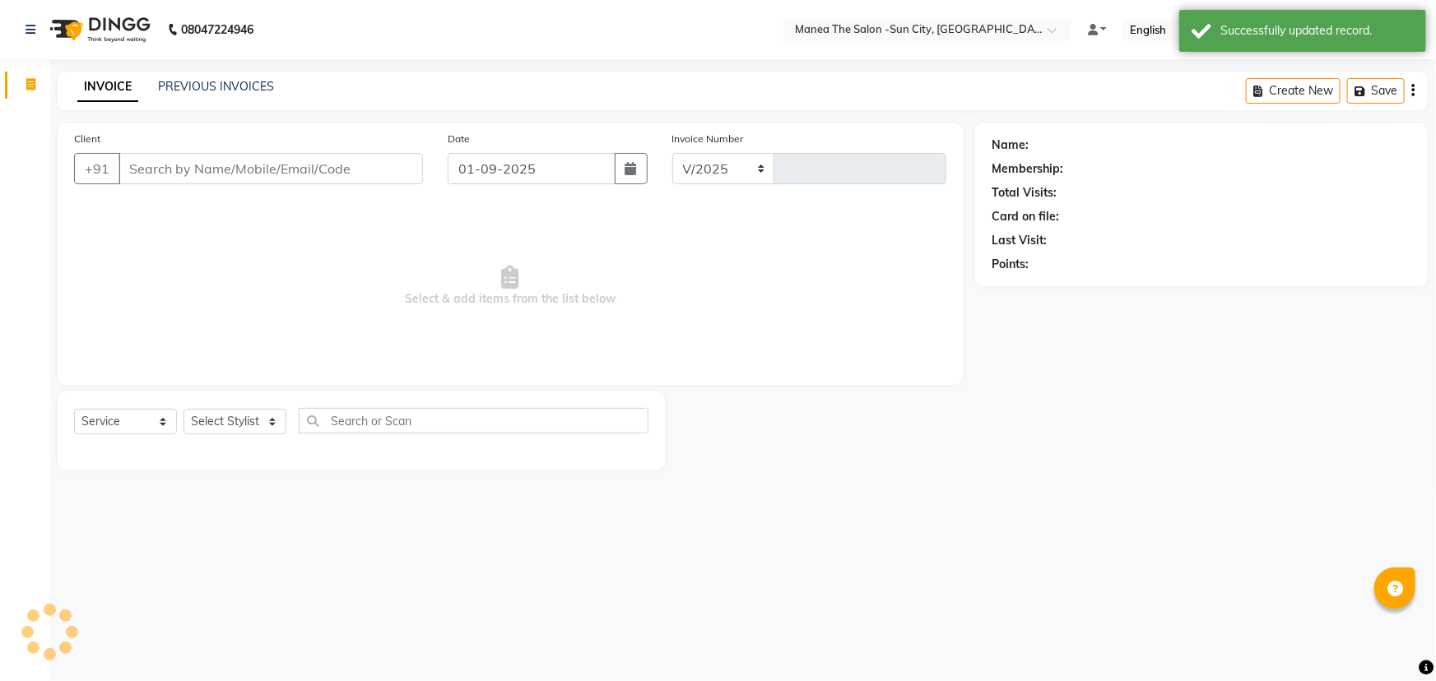
select select "5822"
type input "3100"
